Goal: Use online tool/utility: Use online tool/utility

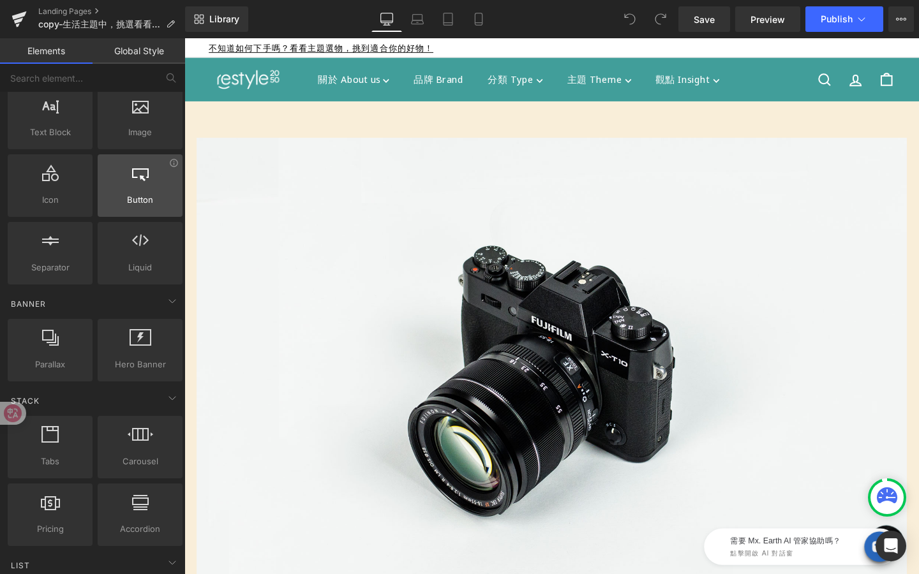
scroll to position [96, 0]
